Goal: Check status: Check status

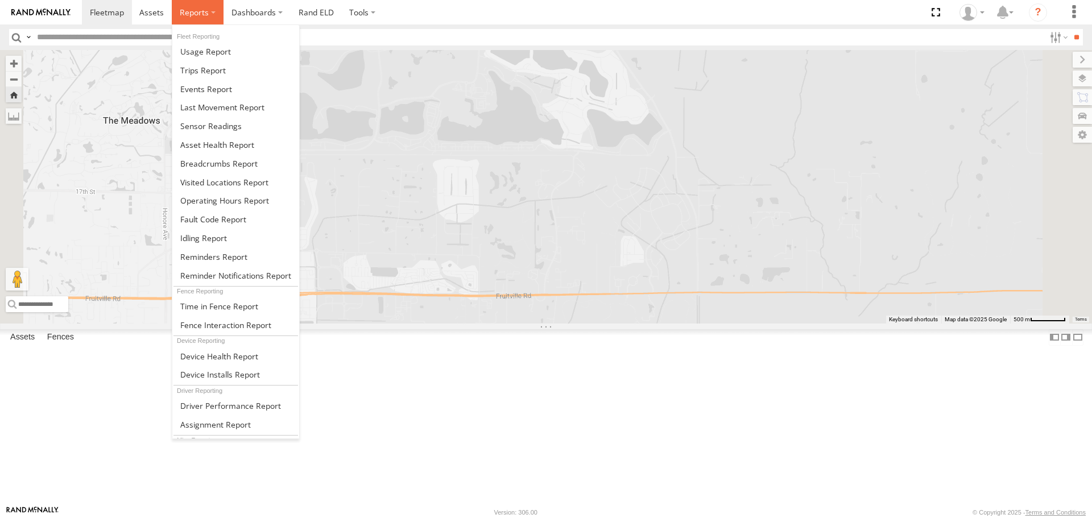
click at [195, 9] on span at bounding box center [194, 12] width 29 height 11
click at [222, 164] on span at bounding box center [218, 163] width 77 height 11
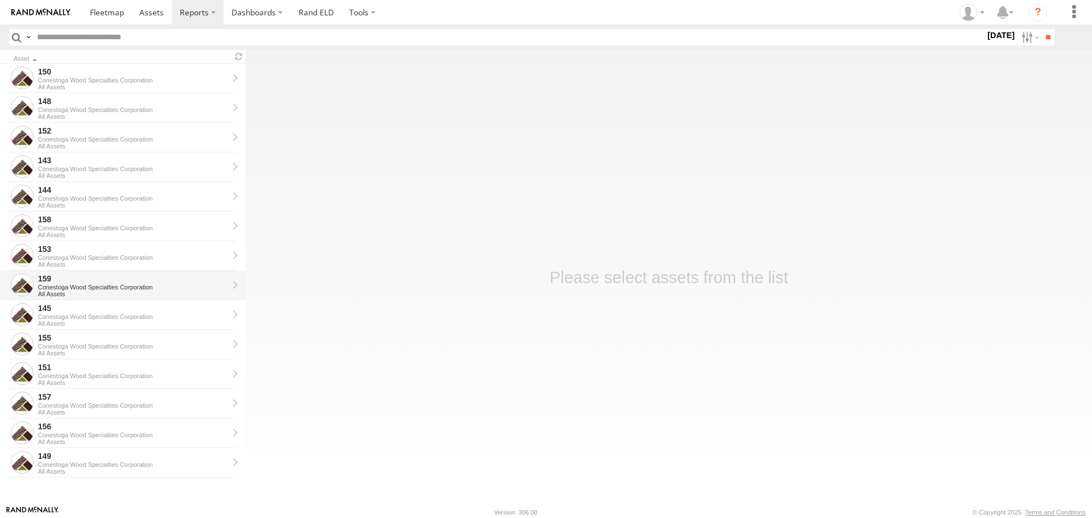
click at [194, 283] on div "159" at bounding box center [133, 278] width 190 height 10
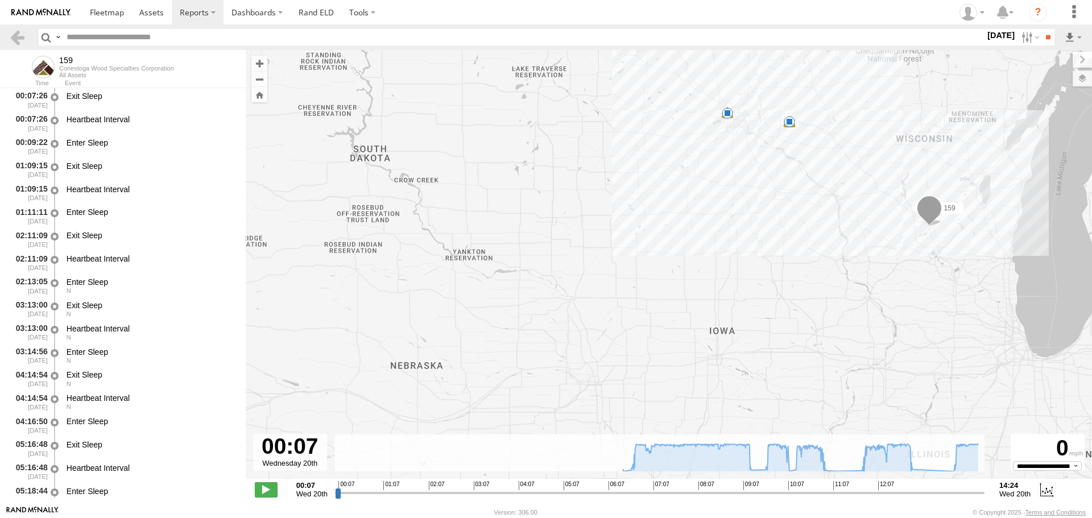
click at [991, 36] on label "[DATE]" at bounding box center [1001, 35] width 32 height 13
click at [0, 0] on label at bounding box center [0, 0] width 0 height 0
click at [1046, 32] on input "**" at bounding box center [1047, 37] width 13 height 16
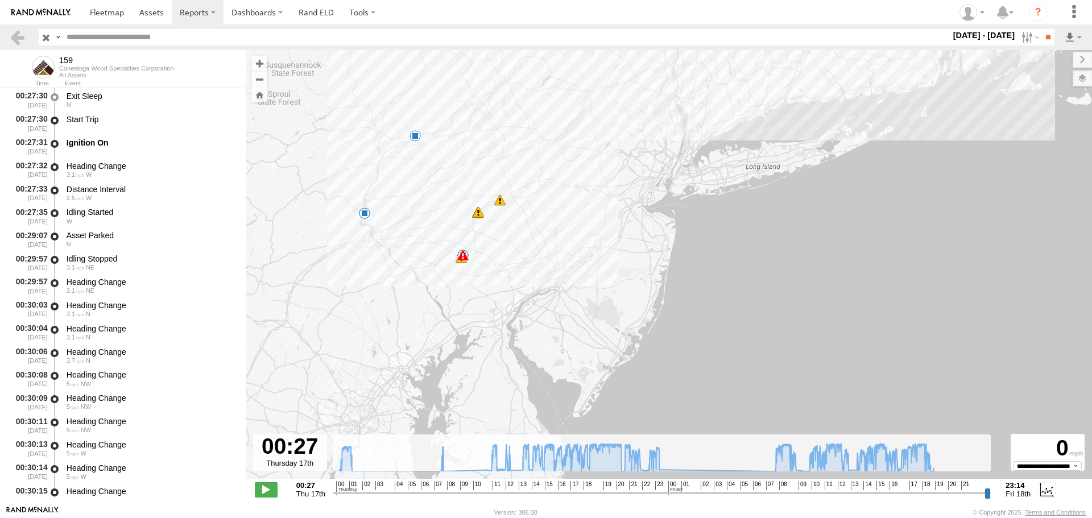
drag, startPoint x: 441, startPoint y: 392, endPoint x: 437, endPoint y: 211, distance: 180.3
click at [437, 211] on div "159 01:29 Thu 08:09 Thu 21:03 Thu 23:50 Thu 07:16 Fri 09:30 Fri 09:40 Fri 10:12…" at bounding box center [669, 270] width 846 height 441
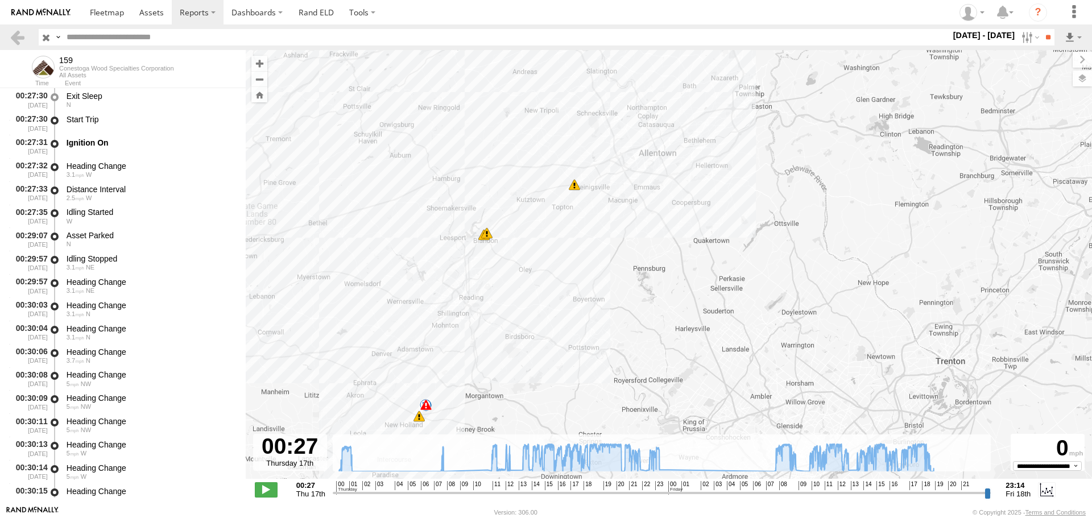
drag, startPoint x: 530, startPoint y: 122, endPoint x: 480, endPoint y: 329, distance: 212.8
click at [480, 329] on div "159 01:29 Thu 08:09 Thu 21:03 Thu 23:50 Thu 07:16 Fri 09:30 Fri 09:40 Fri 10:12…" at bounding box center [669, 270] width 846 height 441
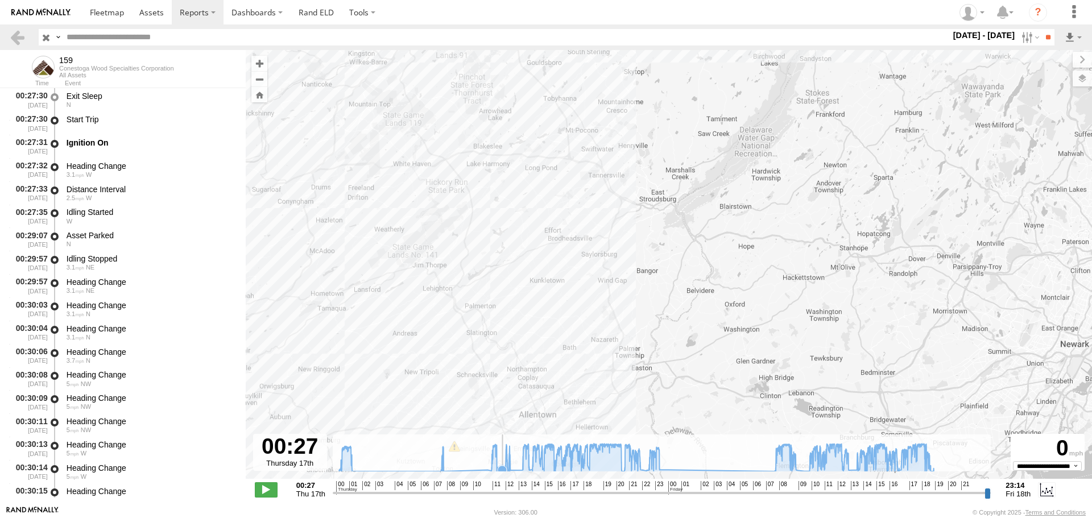
drag, startPoint x: 625, startPoint y: 188, endPoint x: 503, endPoint y: 455, distance: 293.8
click at [503, 455] on div "To navigate the map with touch gestures double-tap and hold your finger on the …" at bounding box center [669, 277] width 846 height 455
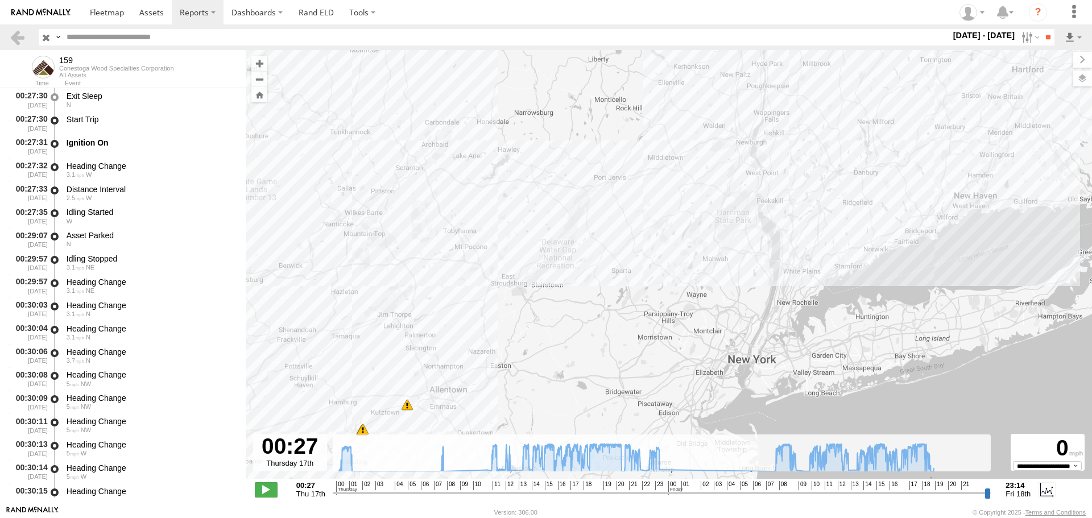
drag, startPoint x: 406, startPoint y: 378, endPoint x: 315, endPoint y: 354, distance: 94.6
click at [315, 354] on div "159 01:29 Thu 08:09 Thu 21:03 Thu 23:50 Thu 07:16 Fri 09:30 Fri 09:40 Fri 10:12…" at bounding box center [669, 270] width 846 height 441
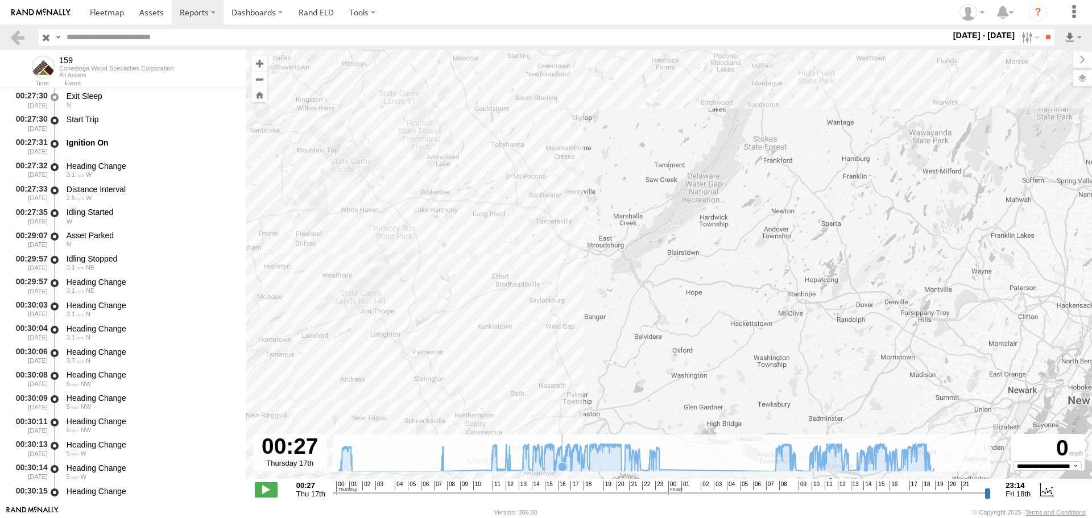
click at [562, 466] on icon at bounding box center [562, 466] width 9 height 9
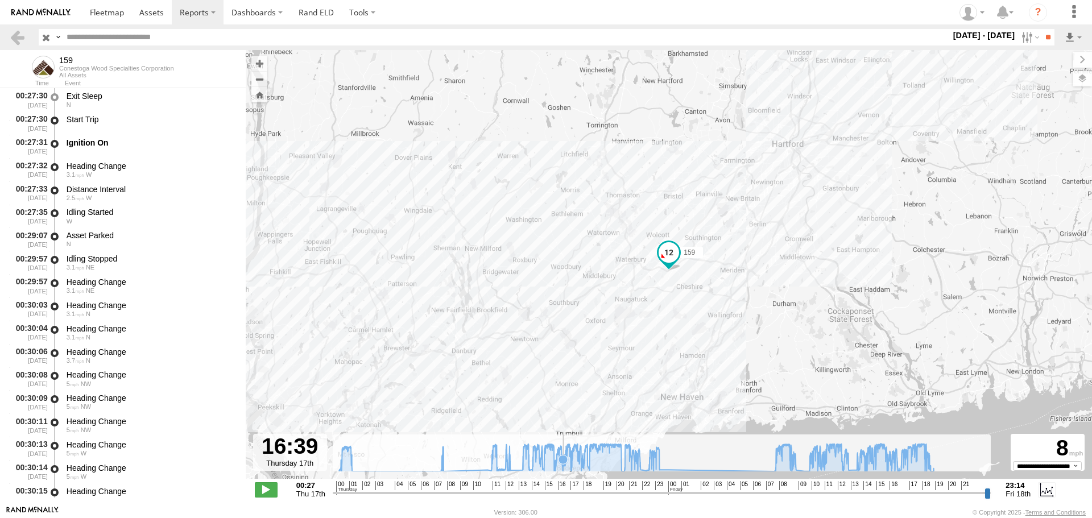
click at [563, 462] on icon at bounding box center [562, 459] width 9 height 9
click at [658, 254] on span at bounding box center [658, 248] width 20 height 20
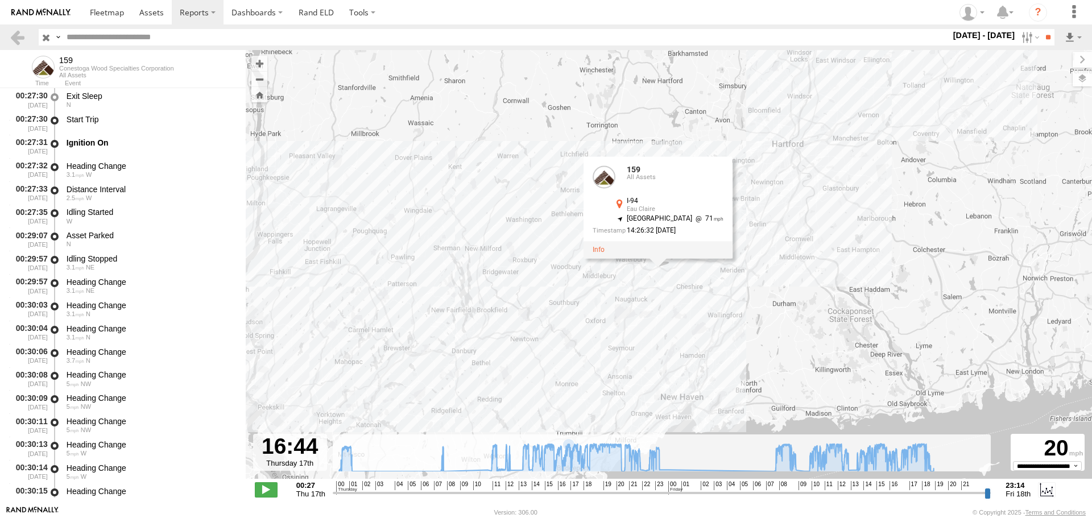
click at [687, 325] on div "159 01:29 Thu 08:09 Thu 21:03 Thu 23:50 Thu 07:16 Fri 09:30 Fri 09:40 Fri 10:12…" at bounding box center [669, 270] width 846 height 441
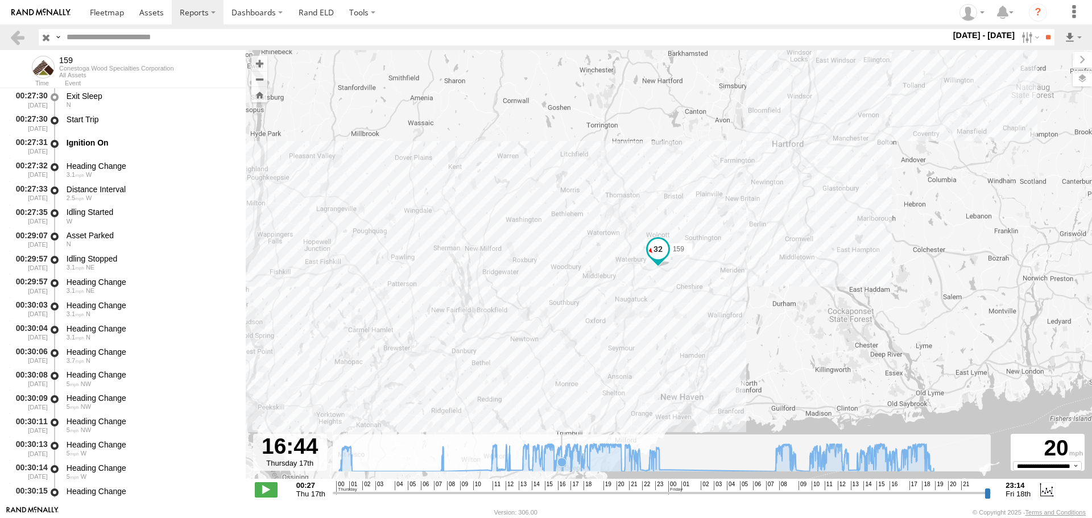
click at [562, 462] on icon at bounding box center [561, 462] width 9 height 9
click at [541, 462] on icon at bounding box center [635, 457] width 605 height 28
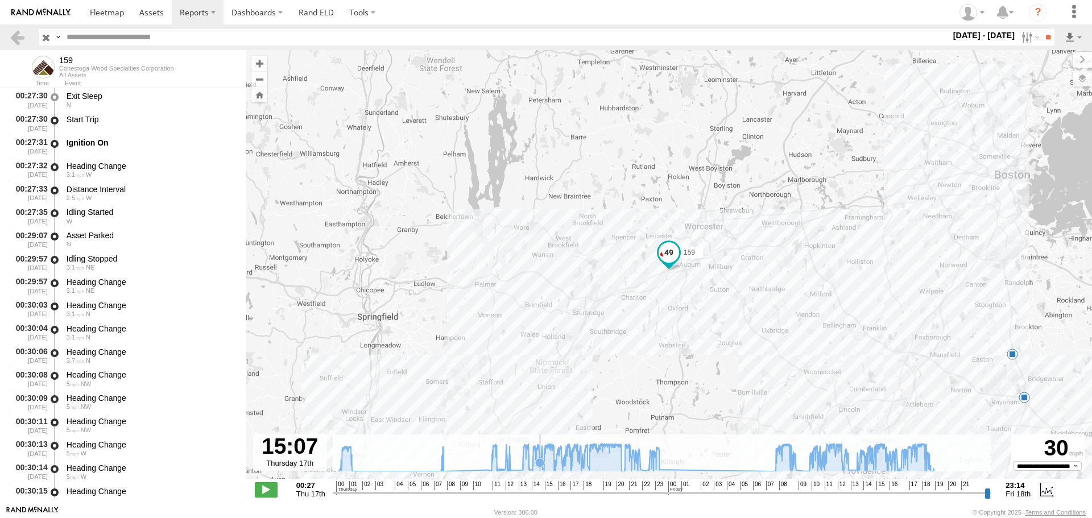
click at [540, 463] on icon at bounding box center [539, 462] width 9 height 9
click at [543, 463] on icon at bounding box center [542, 468] width 11 height 11
click at [559, 463] on icon at bounding box center [635, 457] width 605 height 28
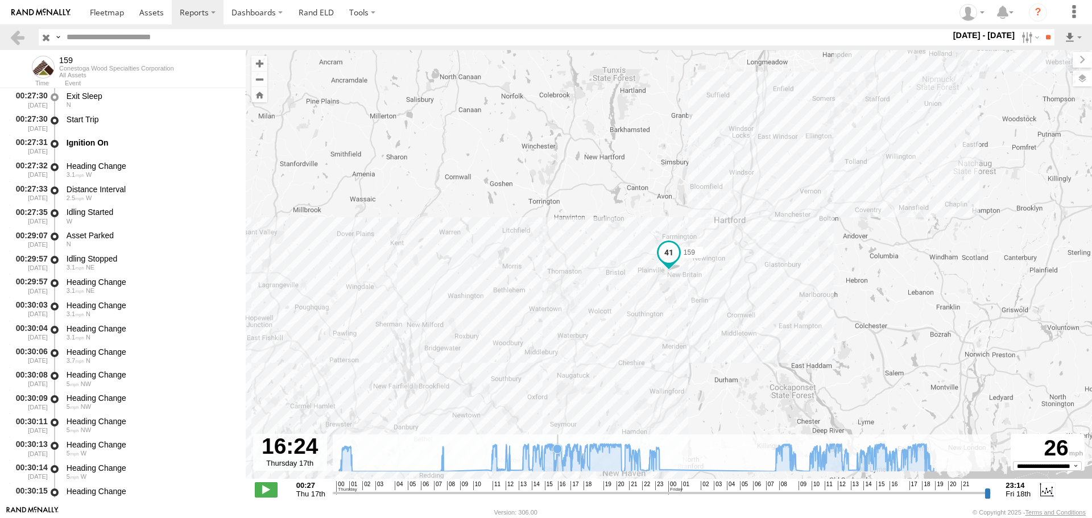
click at [558, 464] on icon at bounding box center [635, 457] width 605 height 28
click at [998, 37] on label "17 - 18 Jul 25" at bounding box center [984, 35] width 67 height 13
click at [0, 0] on label at bounding box center [0, 0] width 0 height 0
click at [1044, 38] on input "**" at bounding box center [1047, 37] width 13 height 16
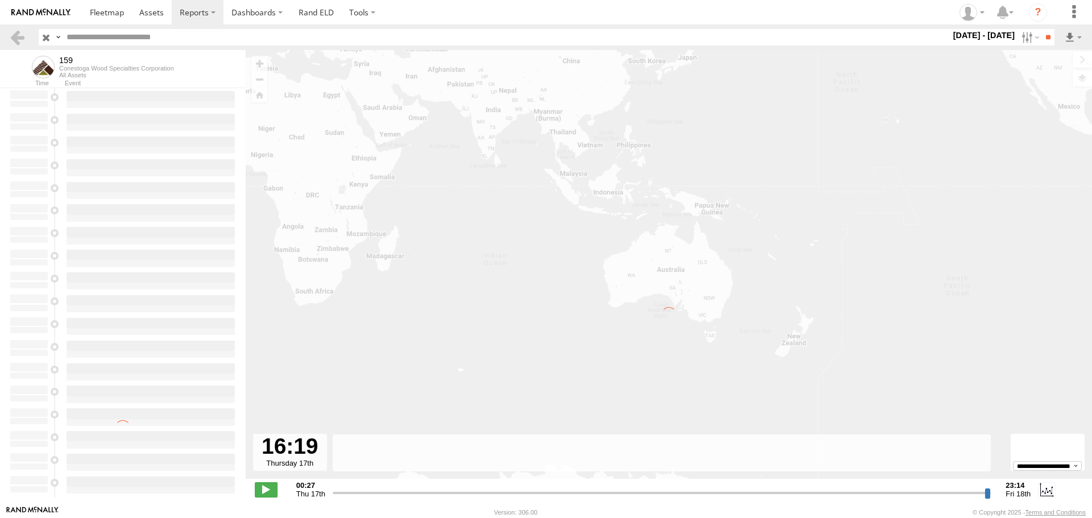
type input "**********"
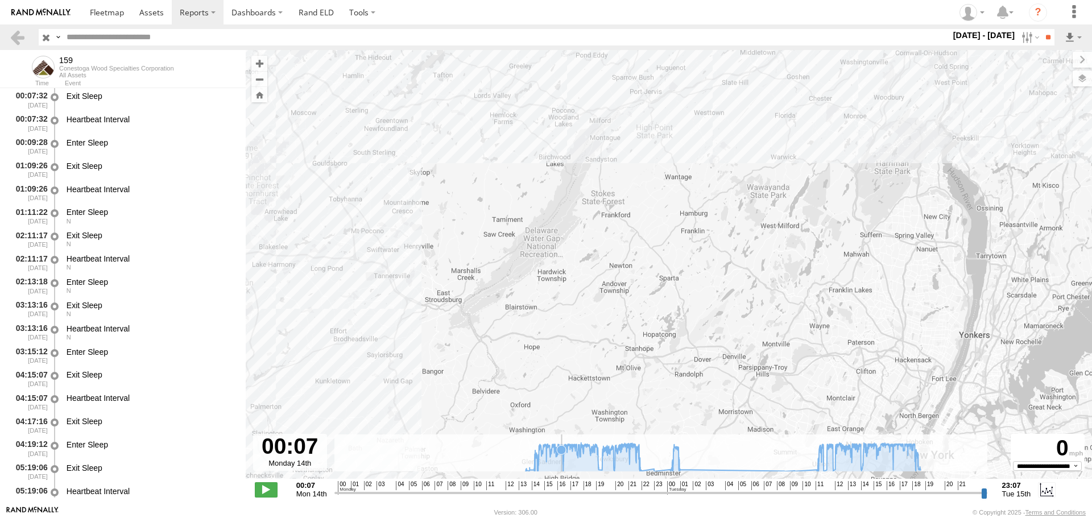
click at [562, 464] on icon at bounding box center [723, 456] width 406 height 29
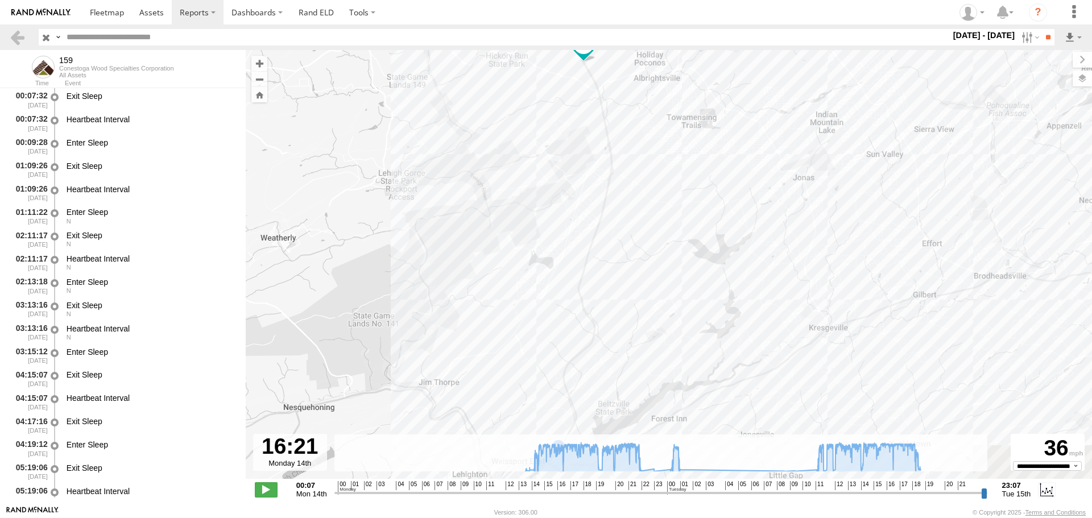
drag, startPoint x: 772, startPoint y: 400, endPoint x: 692, endPoint y: 186, distance: 228.1
click at [692, 186] on div "159 13:41 Mon 13:46 Mon 22:26 Mon 23:07 Mon 01:05 Tue 08:42 Tue 09:34 Tue 18:42…" at bounding box center [669, 270] width 846 height 441
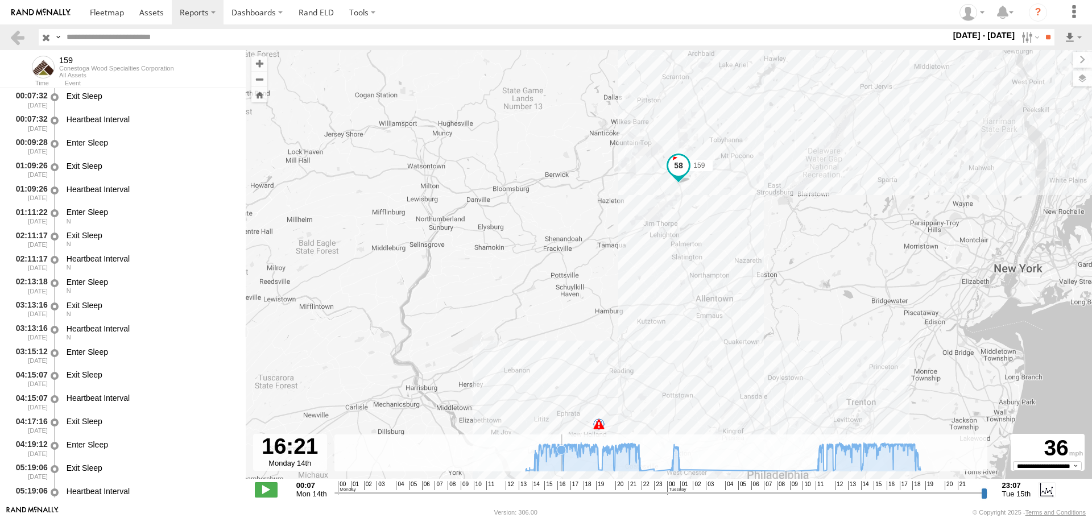
click at [562, 455] on icon at bounding box center [560, 449] width 11 height 11
click at [560, 454] on icon at bounding box center [559, 451] width 9 height 9
click at [561, 454] on icon at bounding box center [723, 456] width 406 height 29
click at [562, 457] on icon at bounding box center [723, 456] width 406 height 29
click at [561, 464] on icon at bounding box center [723, 456] width 406 height 29
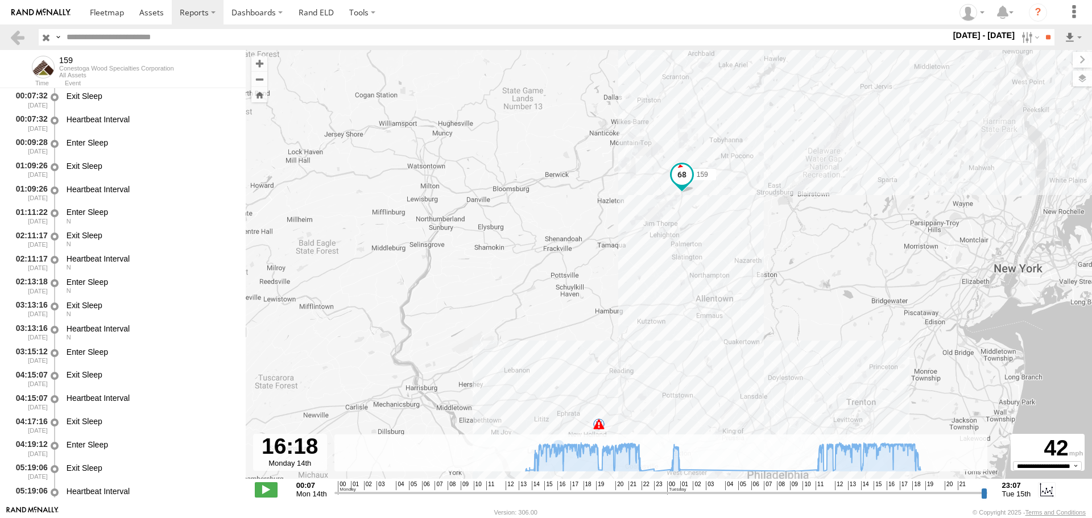
click at [681, 176] on span at bounding box center [681, 174] width 20 height 20
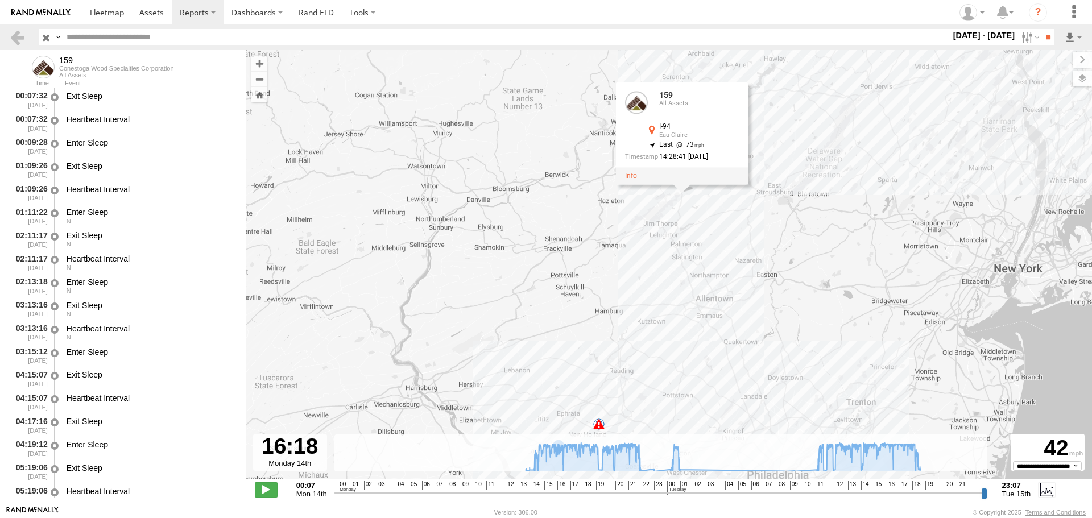
click at [724, 223] on div "159 13:41 Mon 13:46 Mon 22:26 Mon 23:07 Mon 01:05 Tue 08:42 Tue 09:34 Tue 18:42…" at bounding box center [669, 270] width 846 height 441
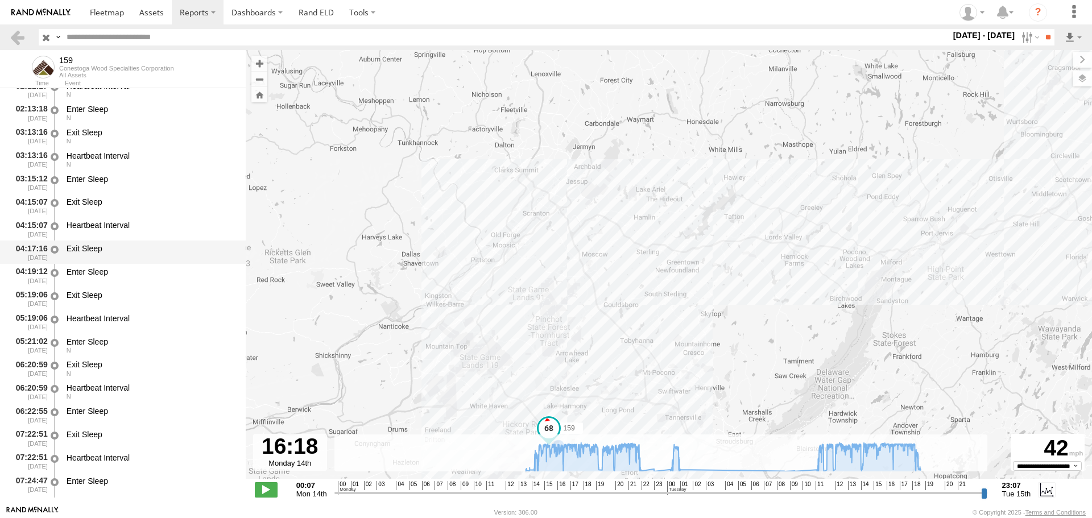
scroll to position [227, 0]
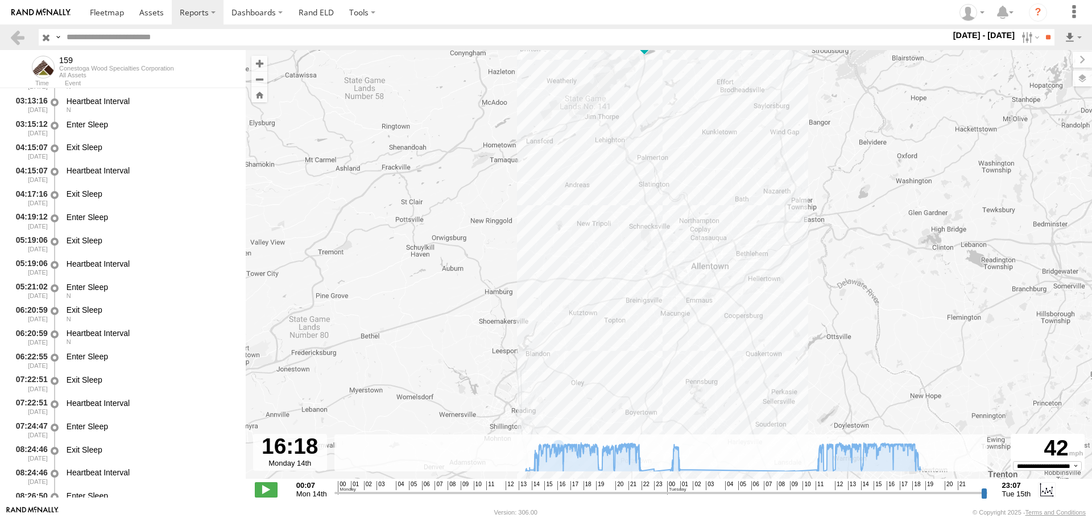
drag, startPoint x: 522, startPoint y: 359, endPoint x: 613, endPoint y: -31, distance: 400.9
click at [613, 0] on html at bounding box center [546, 259] width 1092 height 518
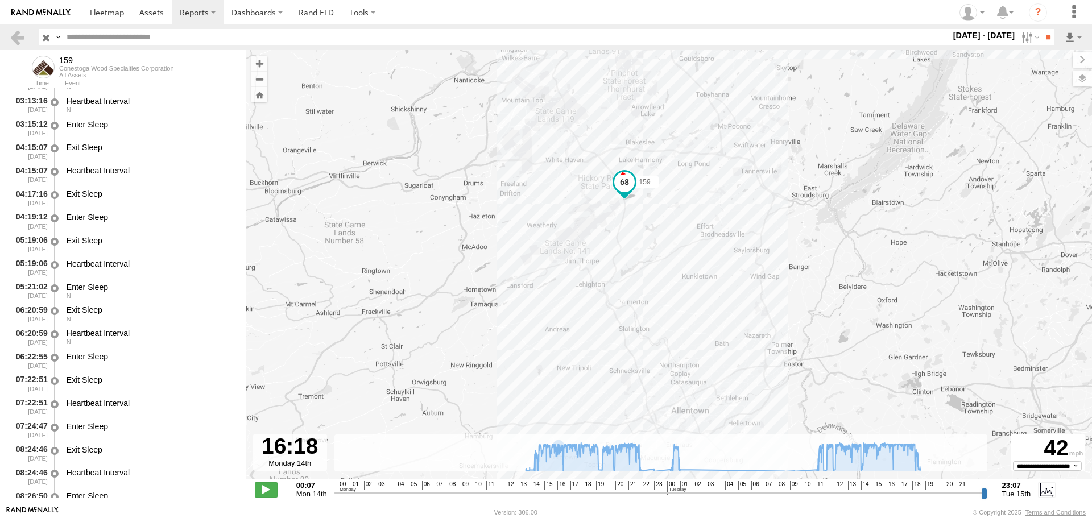
drag, startPoint x: 559, startPoint y: 171, endPoint x: 546, endPoint y: 320, distance: 149.5
click at [546, 320] on div "159 13:41 Mon 13:46 Mon 18:42 Tue 22:26 Mon 23:07 Mon" at bounding box center [669, 270] width 846 height 441
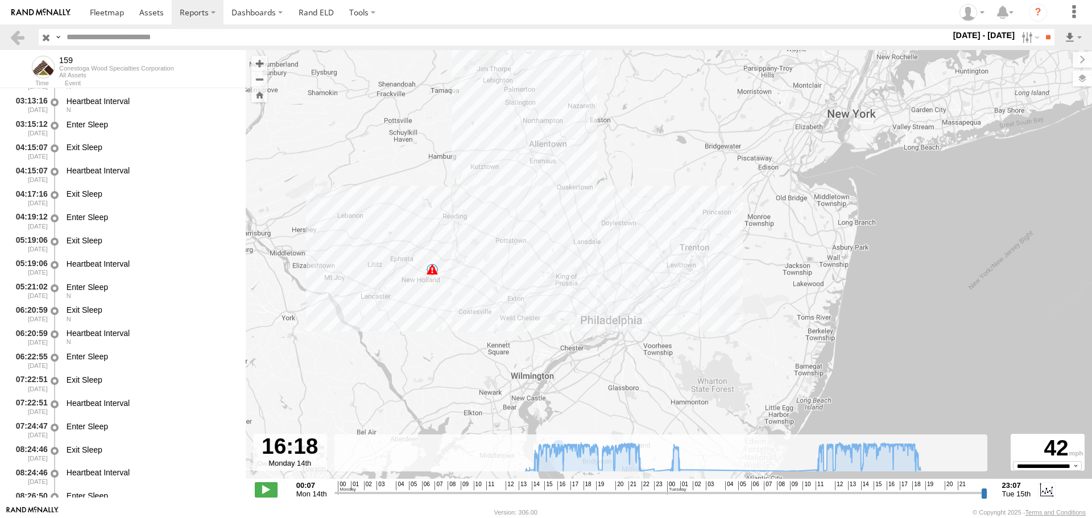
drag, startPoint x: 422, startPoint y: 364, endPoint x: 469, endPoint y: 193, distance: 177.9
click at [469, 193] on div "159 13:41 Mon 13:46 Mon 18:42 Tue 22:26 Mon 23:07 Mon" at bounding box center [669, 270] width 846 height 441
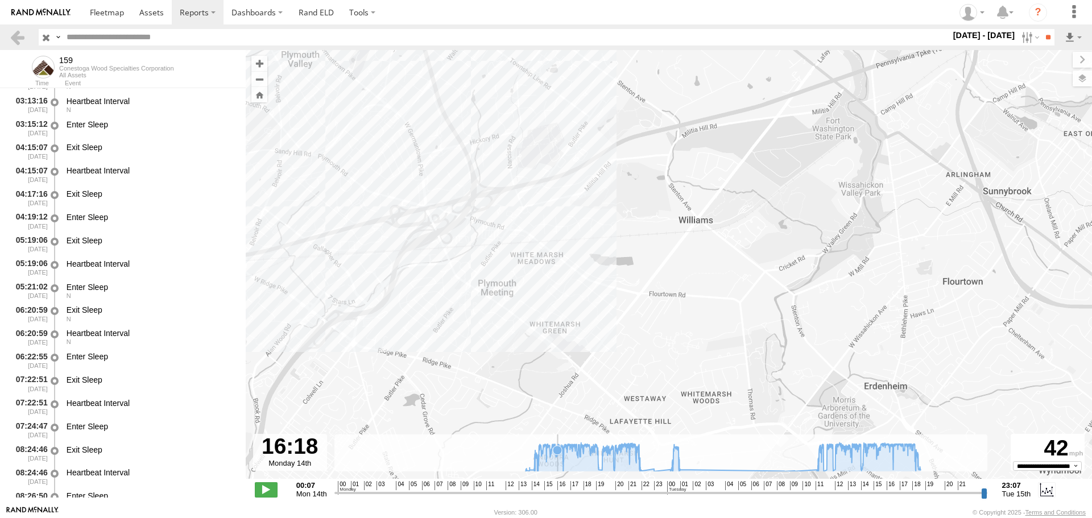
click at [558, 468] on icon at bounding box center [723, 456] width 406 height 29
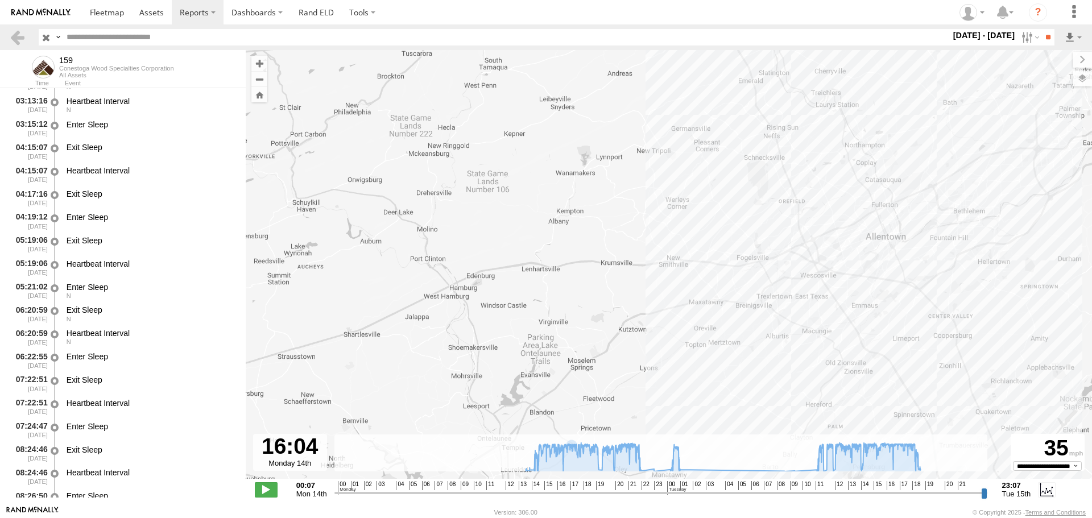
drag, startPoint x: 687, startPoint y: 412, endPoint x: 775, endPoint y: 51, distance: 371.5
click at [775, 51] on div "159 13:41 Mon 13:46 Mon 18:42 Tue 22:26 Mon 23:07 Mon" at bounding box center [669, 270] width 846 height 441
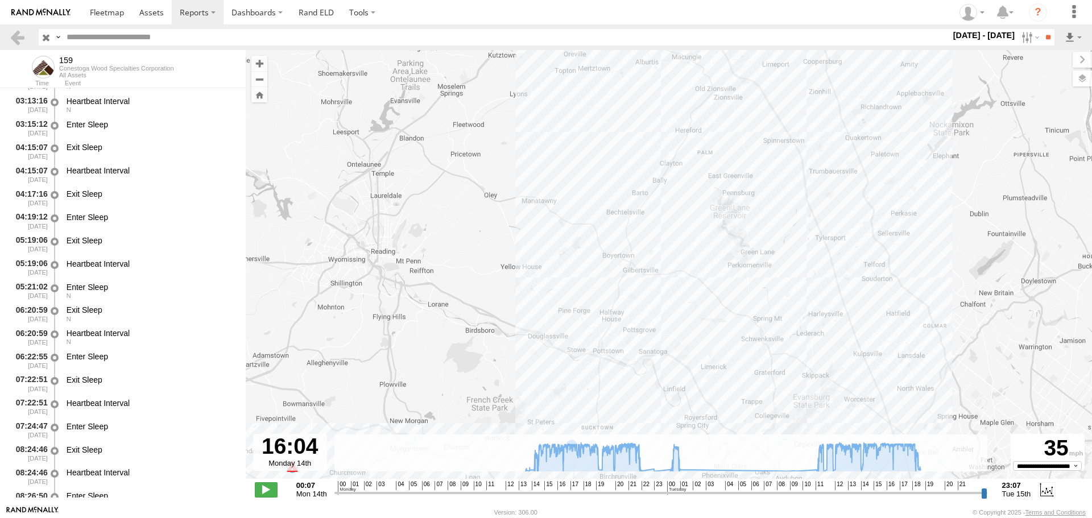
drag, startPoint x: 969, startPoint y: 432, endPoint x: 777, endPoint y: 100, distance: 382.8
click at [777, 100] on div "159 13:41 Mon 13:46 Mon 18:42 Tue 22:26 Mon 23:07 Mon" at bounding box center [669, 270] width 846 height 441
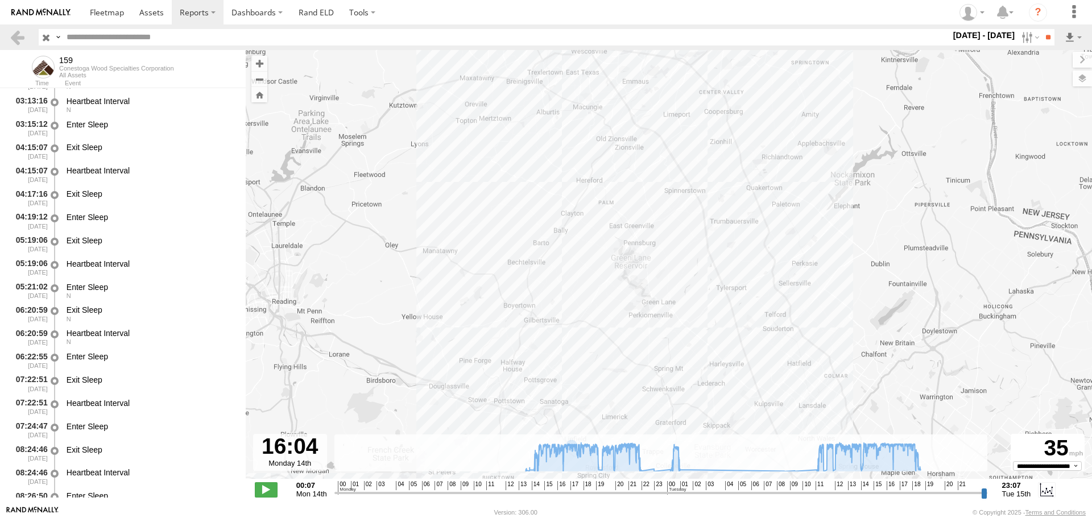
drag, startPoint x: 803, startPoint y: 177, endPoint x: 816, endPoint y: 329, distance: 152.9
click at [816, 329] on div "159 13:41 Mon 13:46 Mon 18:42 Tue 22:26 Mon 23:07 Mon" at bounding box center [669, 270] width 846 height 441
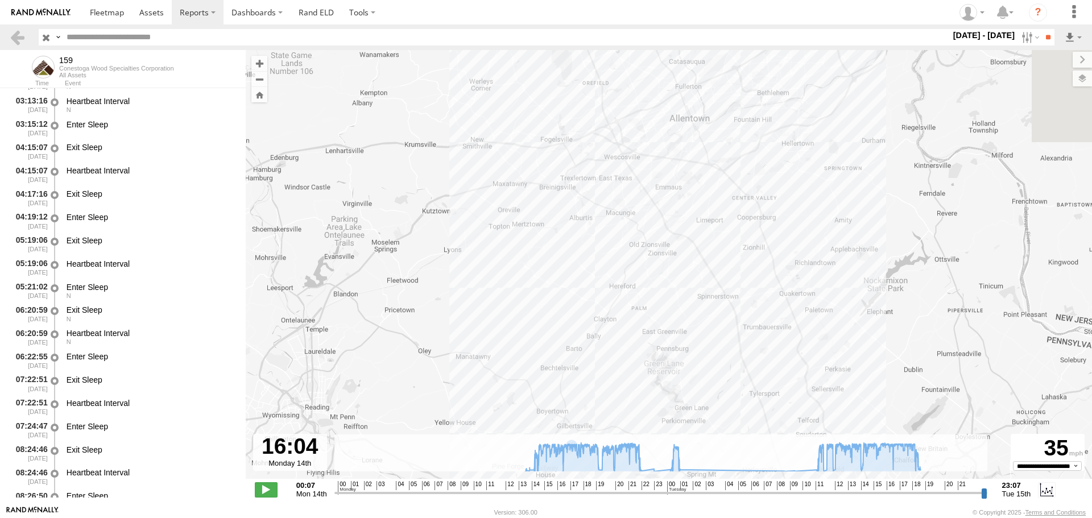
drag, startPoint x: 684, startPoint y: 256, endPoint x: 724, endPoint y: 379, distance: 129.6
click at [724, 379] on div "159 13:41 Mon 13:46 Mon 18:42 Tue 22:26 Mon 23:07 Mon" at bounding box center [669, 270] width 846 height 441
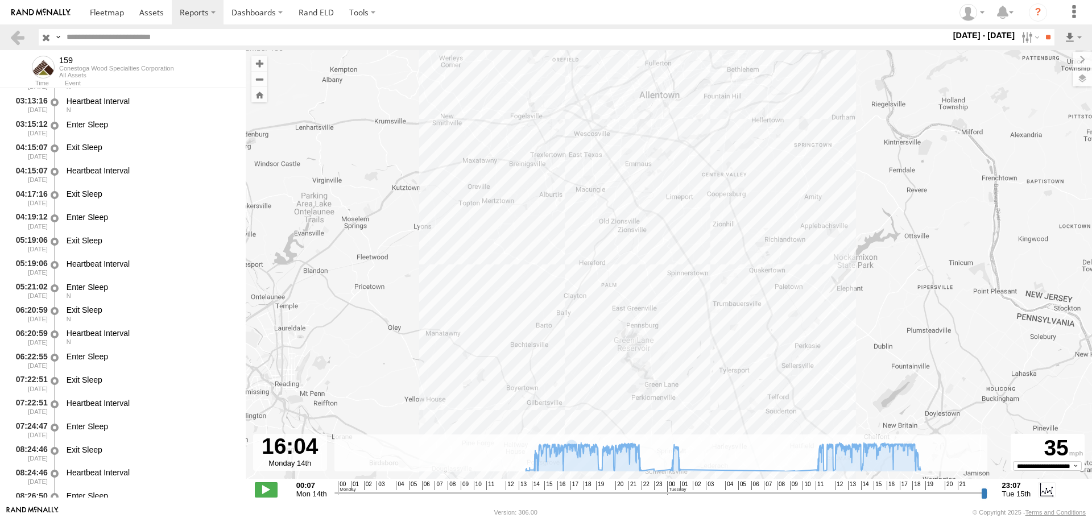
drag, startPoint x: 763, startPoint y: 425, endPoint x: 648, endPoint y: 131, distance: 316.3
click at [648, 131] on div "159 13:41 Mon 13:46 Mon 18:42 Tue 22:26 Mon 23:07 Mon 01:05 Tue 08:42 Tue 09:34…" at bounding box center [669, 270] width 846 height 441
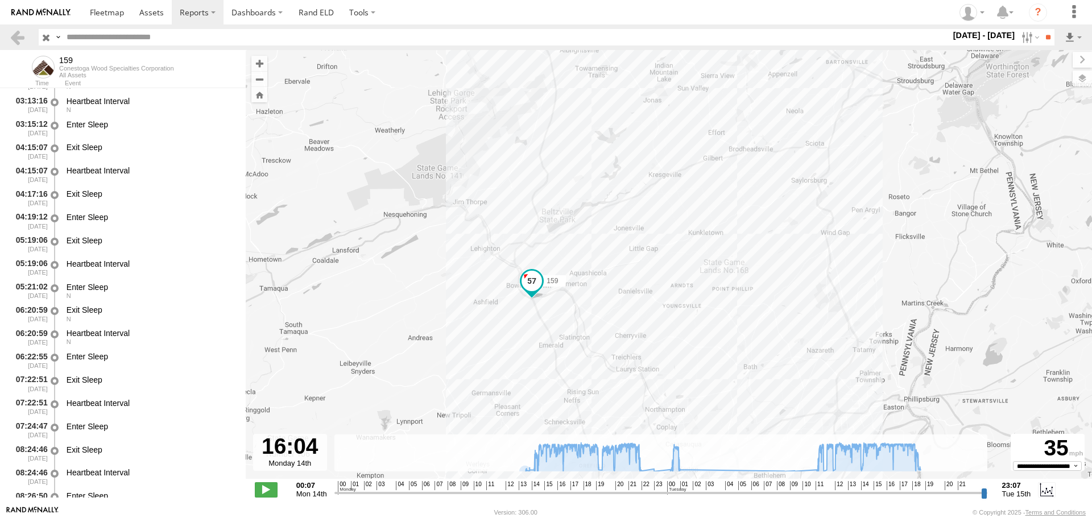
drag, startPoint x: 465, startPoint y: 144, endPoint x: 493, endPoint y: 542, distance: 398.4
click at [493, 517] on html at bounding box center [546, 259] width 1092 height 518
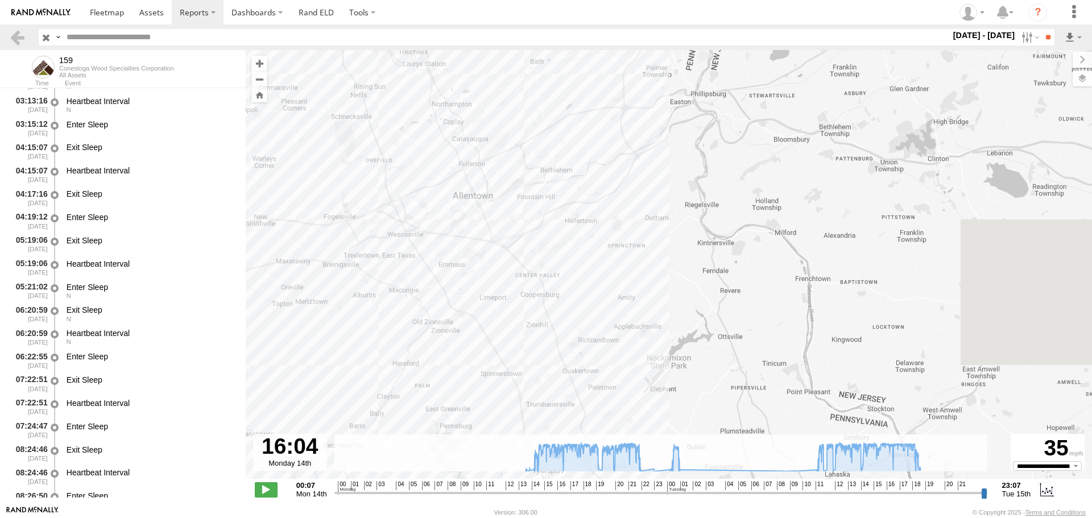
drag, startPoint x: 563, startPoint y: 411, endPoint x: 335, endPoint y: 88, distance: 395.7
click at [335, 88] on div "159 13:41 Mon 13:46 Mon 18:42 Tue 22:26 Mon 23:07 Mon 01:05 Tue 08:42 Tue 09:34…" at bounding box center [669, 270] width 846 height 441
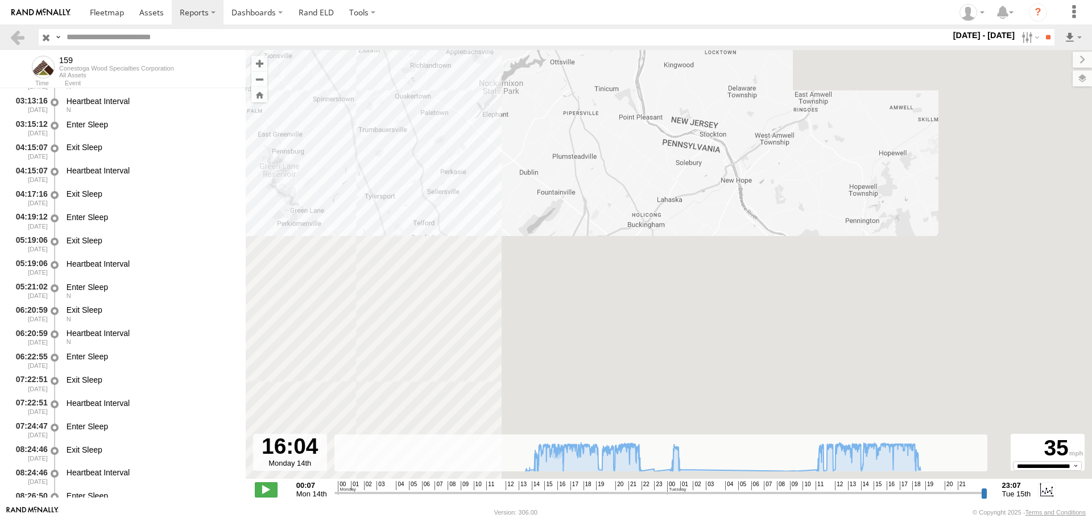
drag, startPoint x: 580, startPoint y: 347, endPoint x: 429, endPoint y: 103, distance: 286.2
click at [410, 69] on div "159 13:41 Mon 13:46 Mon 18:42 Tue 22:26 Mon 23:07 Mon 01:05 Tue 08:42 Tue 09:34…" at bounding box center [669, 270] width 846 height 441
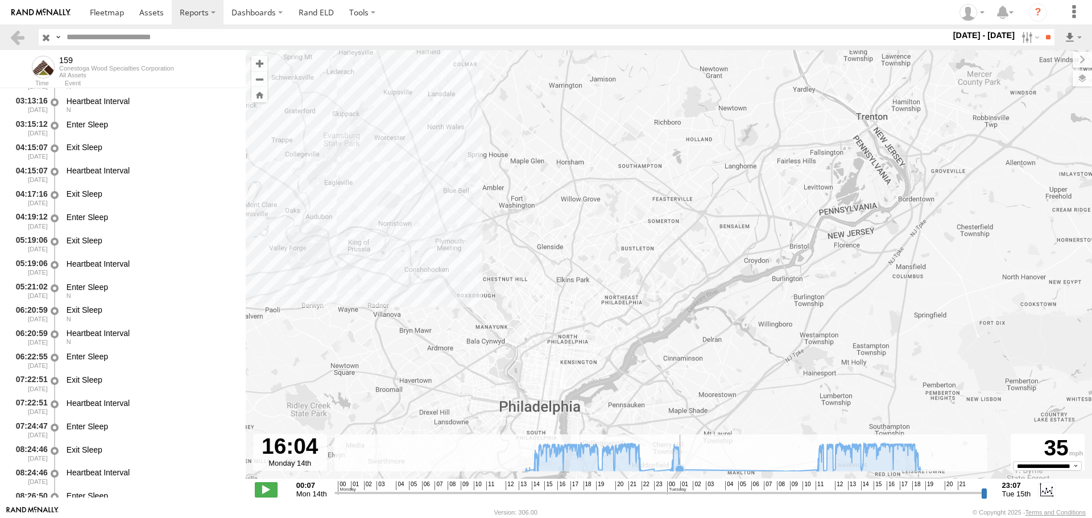
drag, startPoint x: 589, startPoint y: 396, endPoint x: 719, endPoint y: 446, distance: 139.3
click at [729, 449] on div "To navigate the map with touch gestures double-tap and hold your finger on the …" at bounding box center [669, 277] width 846 height 455
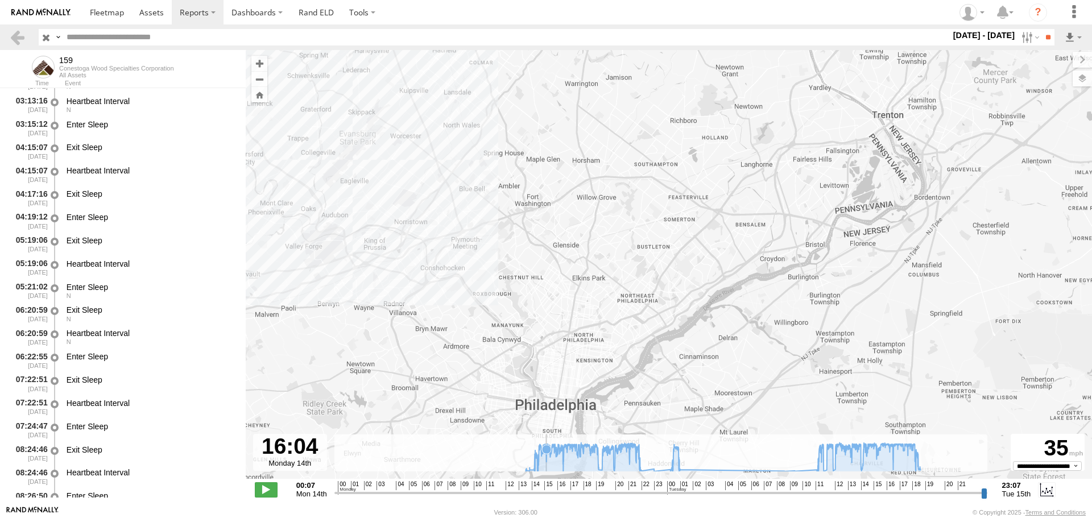
click at [546, 465] on icon at bounding box center [723, 456] width 406 height 29
click at [549, 467] on icon at bounding box center [722, 456] width 395 height 29
click at [550, 467] on icon at bounding box center [722, 456] width 395 height 29
click at [542, 467] on icon at bounding box center [723, 456] width 406 height 29
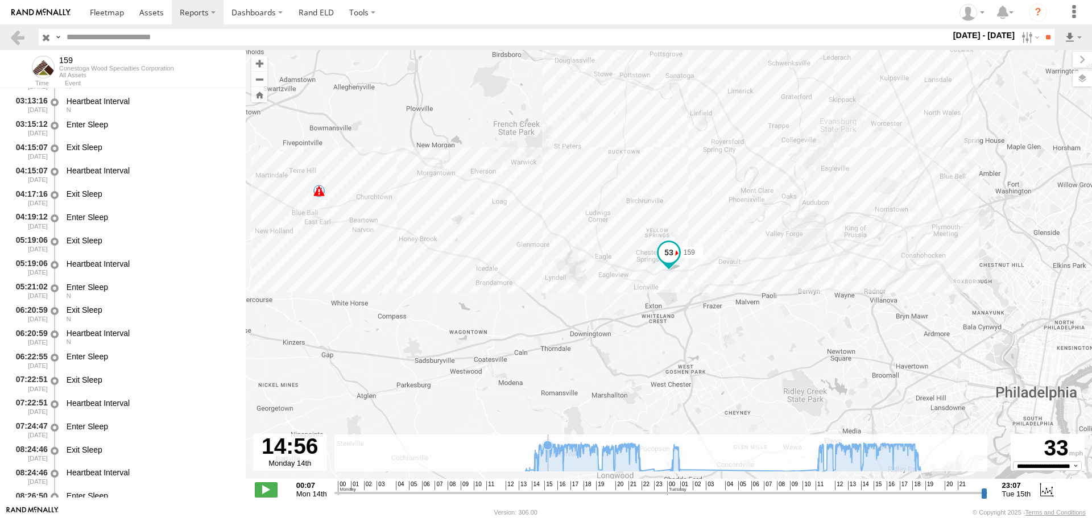
click at [548, 467] on icon at bounding box center [723, 456] width 406 height 29
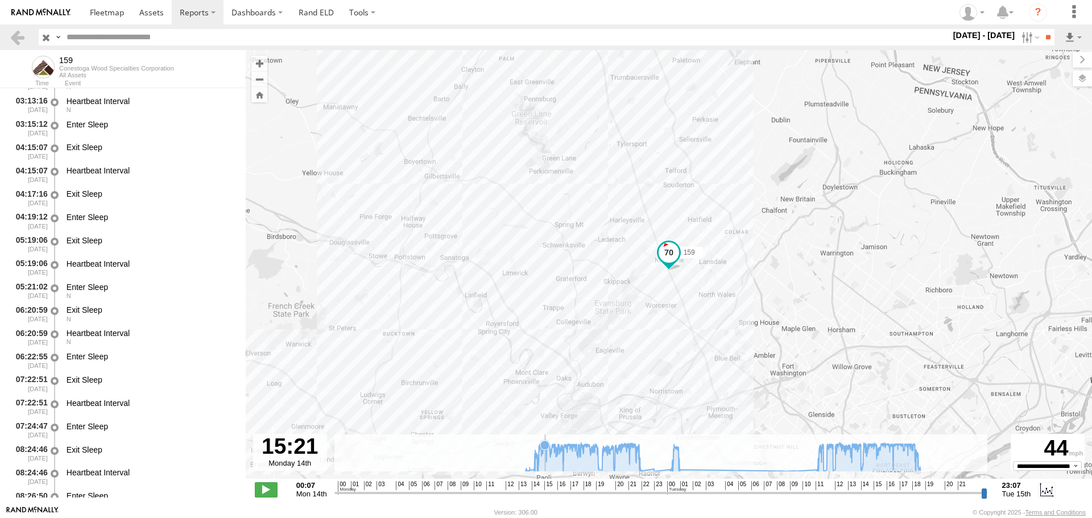
click at [545, 461] on icon at bounding box center [723, 456] width 406 height 29
click at [549, 463] on icon at bounding box center [723, 456] width 406 height 29
click at [548, 463] on icon at bounding box center [723, 456] width 406 height 29
click at [546, 465] on icon at bounding box center [723, 456] width 406 height 29
click at [547, 466] on icon at bounding box center [723, 456] width 406 height 29
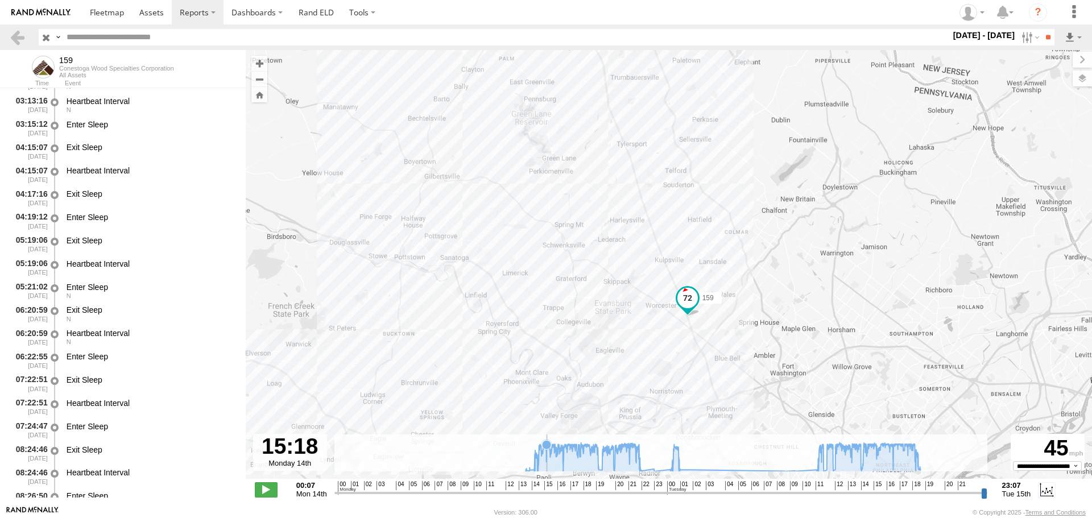
click at [547, 468] on icon at bounding box center [722, 456] width 395 height 29
click at [546, 468] on icon at bounding box center [722, 456] width 395 height 29
click at [545, 468] on icon at bounding box center [722, 456] width 395 height 29
click at [546, 455] on icon at bounding box center [723, 456] width 406 height 29
click at [546, 453] on icon at bounding box center [723, 456] width 406 height 29
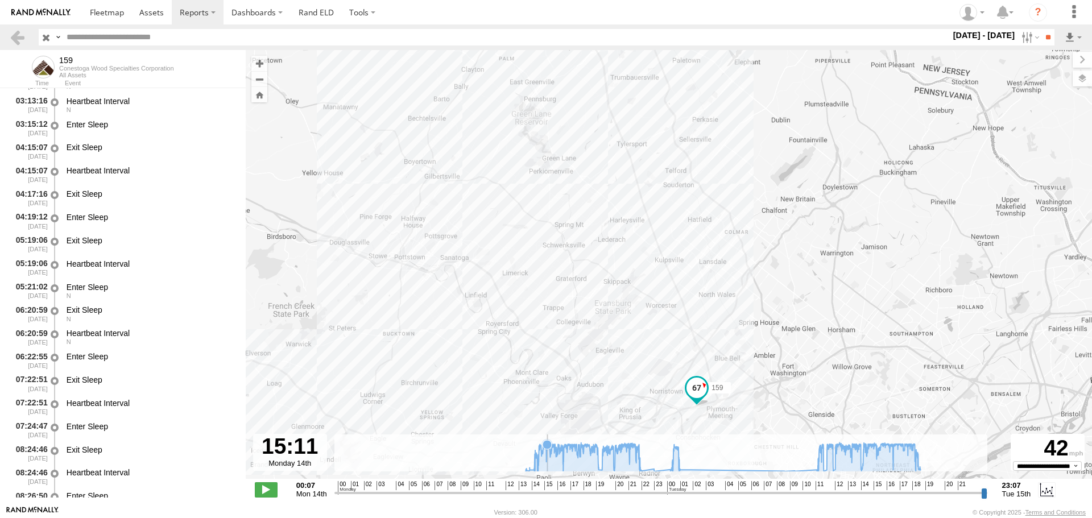
click at [547, 455] on icon at bounding box center [723, 456] width 406 height 29
click at [546, 457] on icon at bounding box center [723, 456] width 406 height 29
